Goal: Task Accomplishment & Management: Complete application form

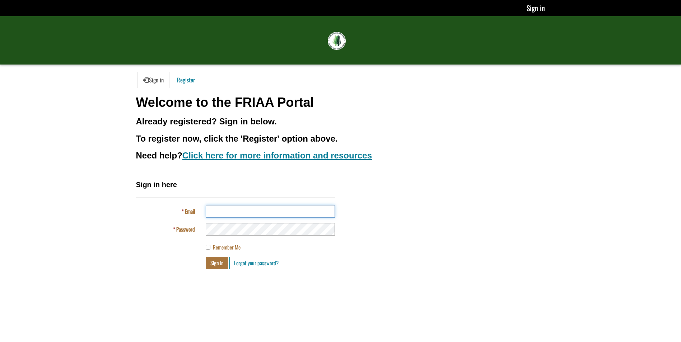
click at [224, 214] on input "Email" at bounding box center [270, 211] width 129 height 13
type input "**********"
click at [222, 265] on button "Sign in" at bounding box center [217, 263] width 23 height 13
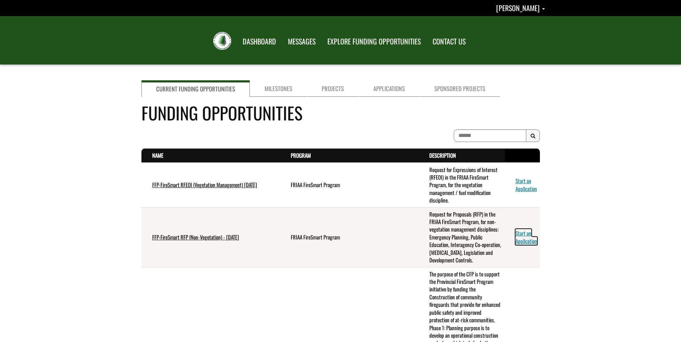
click at [527, 235] on link "Start an Application" at bounding box center [526, 236] width 22 height 15
click at [526, 184] on link "Start an Application" at bounding box center [526, 184] width 22 height 15
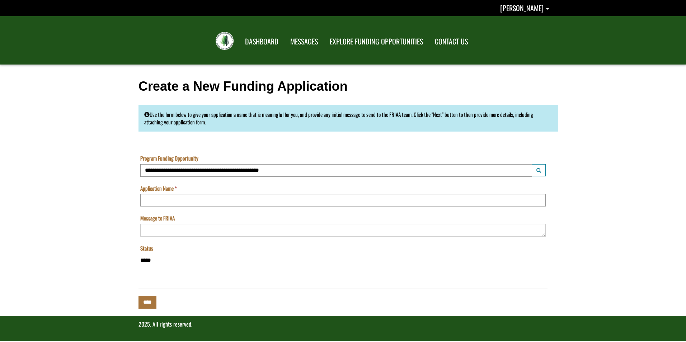
click at [480, 113] on div "Use the form below to give your application a name that is meaningful for you, …" at bounding box center [349, 118] width 420 height 27
